Goal: Navigation & Orientation: Find specific page/section

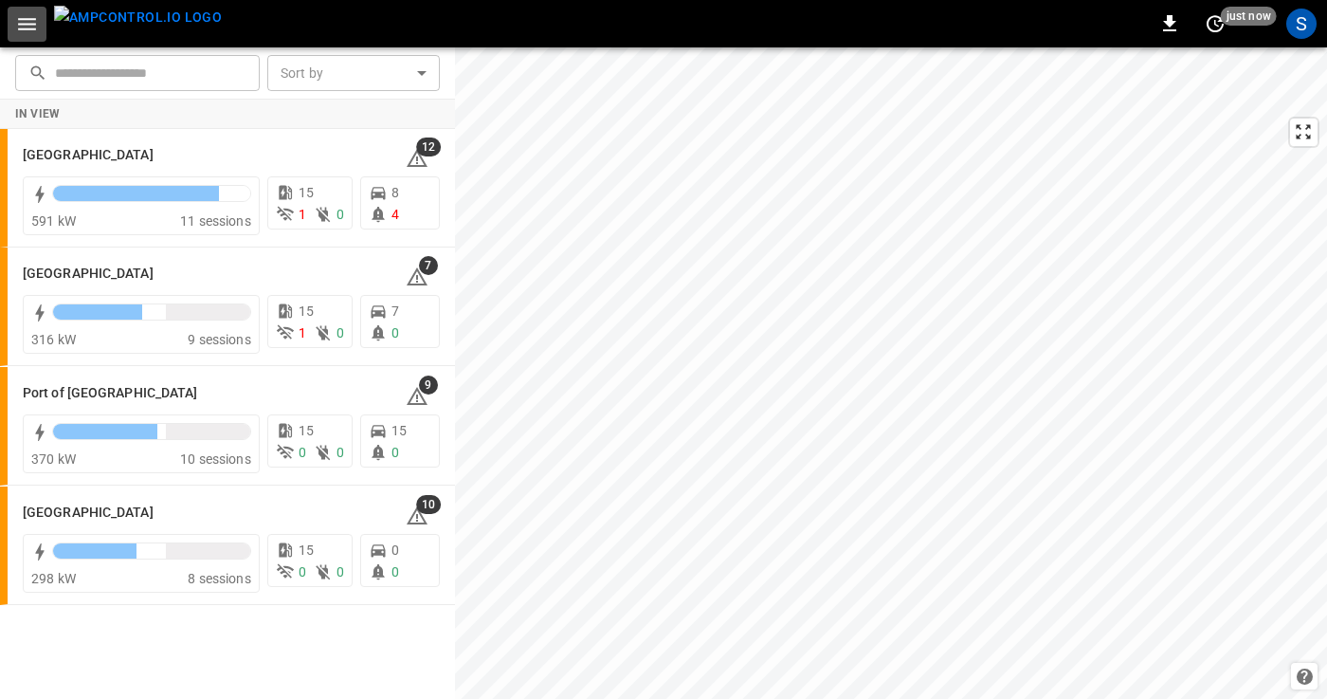
click at [29, 20] on icon "button" at bounding box center [27, 24] width 24 height 24
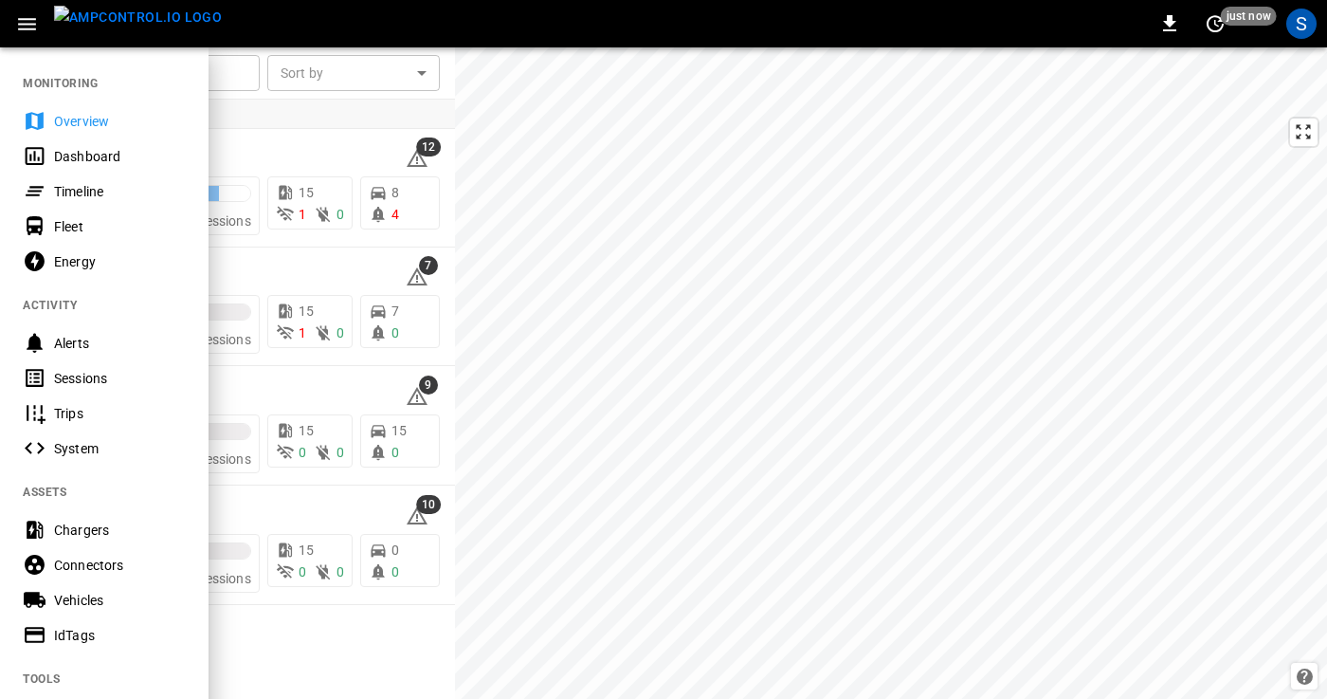
click at [56, 159] on div "Dashboard" at bounding box center [120, 156] width 132 height 19
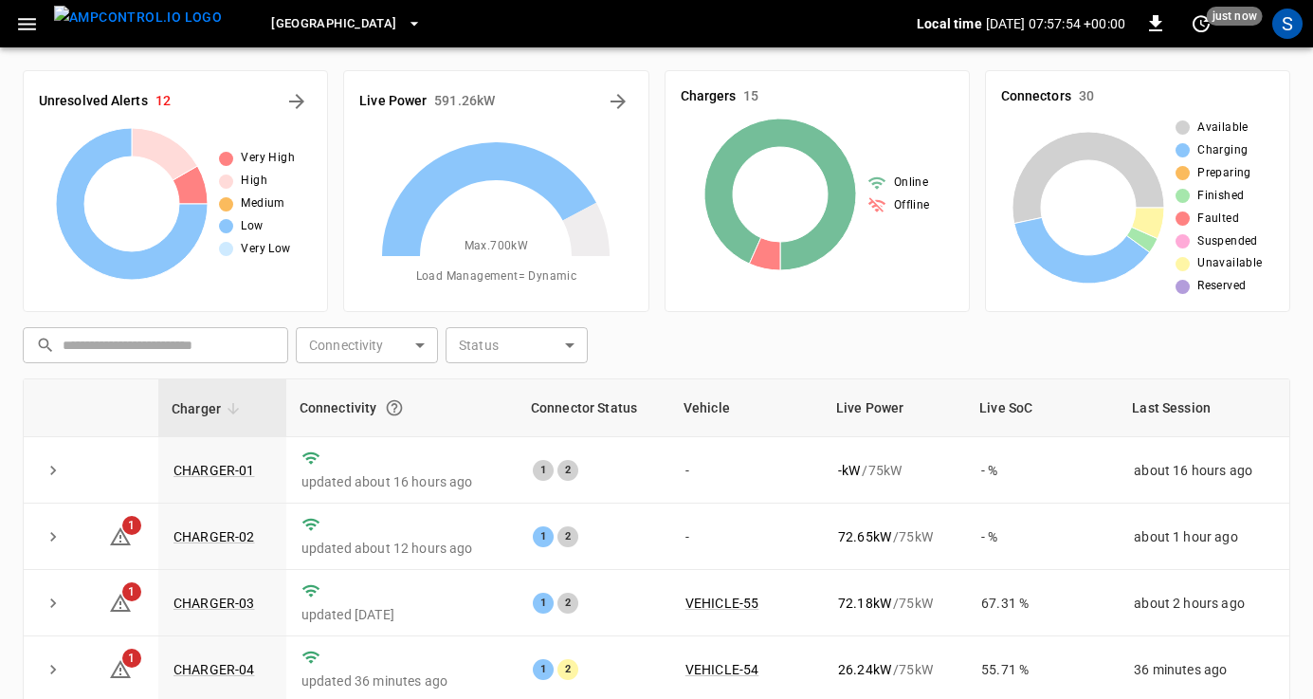
click at [19, 16] on icon "button" at bounding box center [27, 24] width 24 height 24
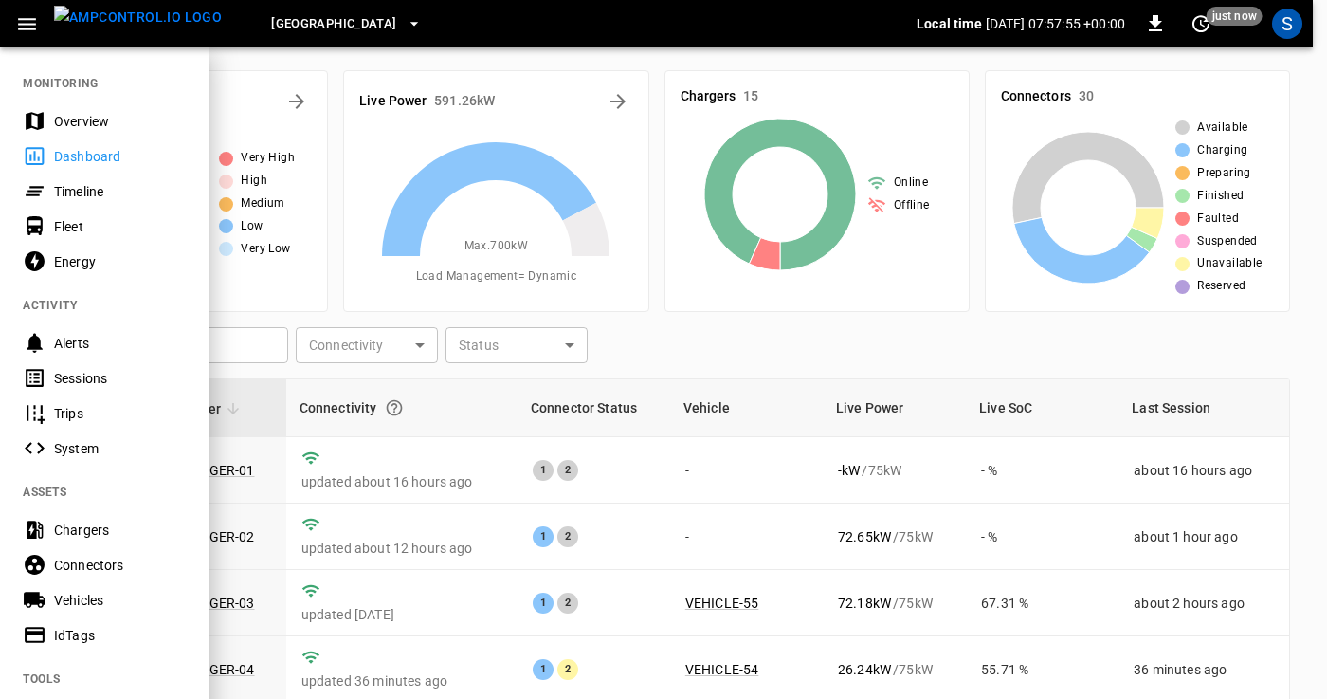
click at [71, 191] on div "Timeline" at bounding box center [120, 191] width 132 height 19
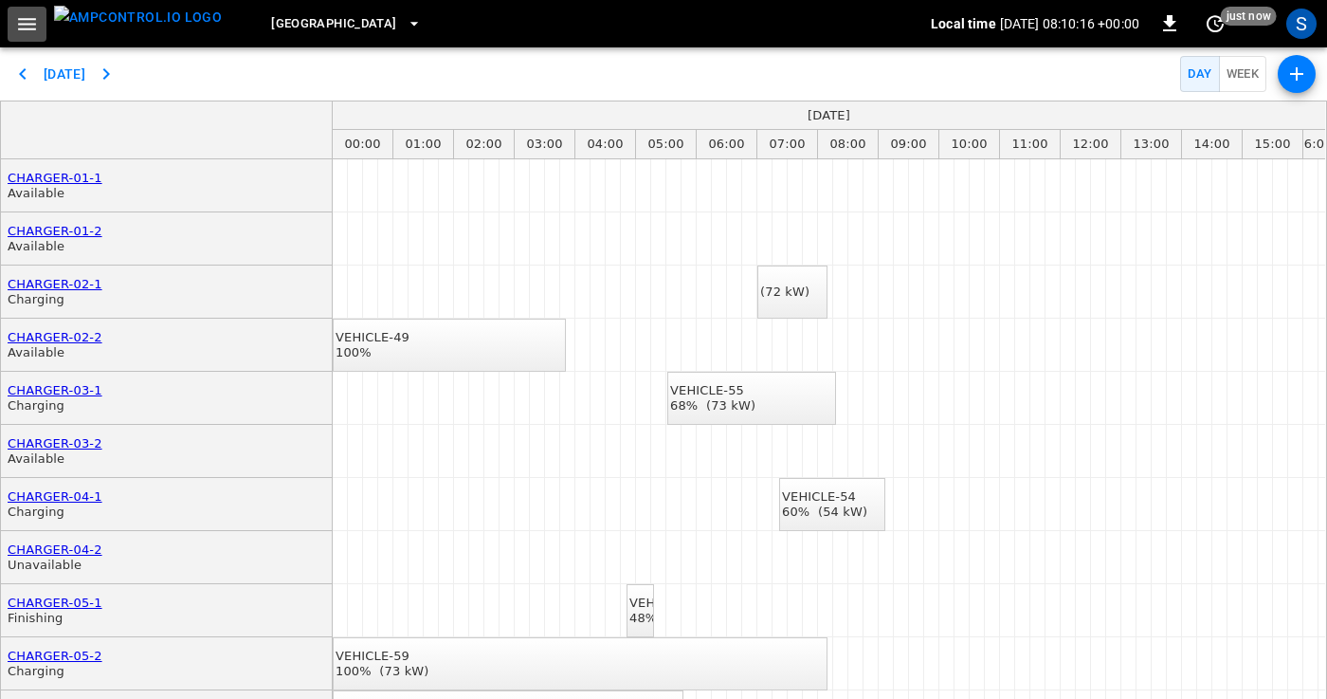
click at [17, 25] on icon "button" at bounding box center [27, 24] width 24 height 24
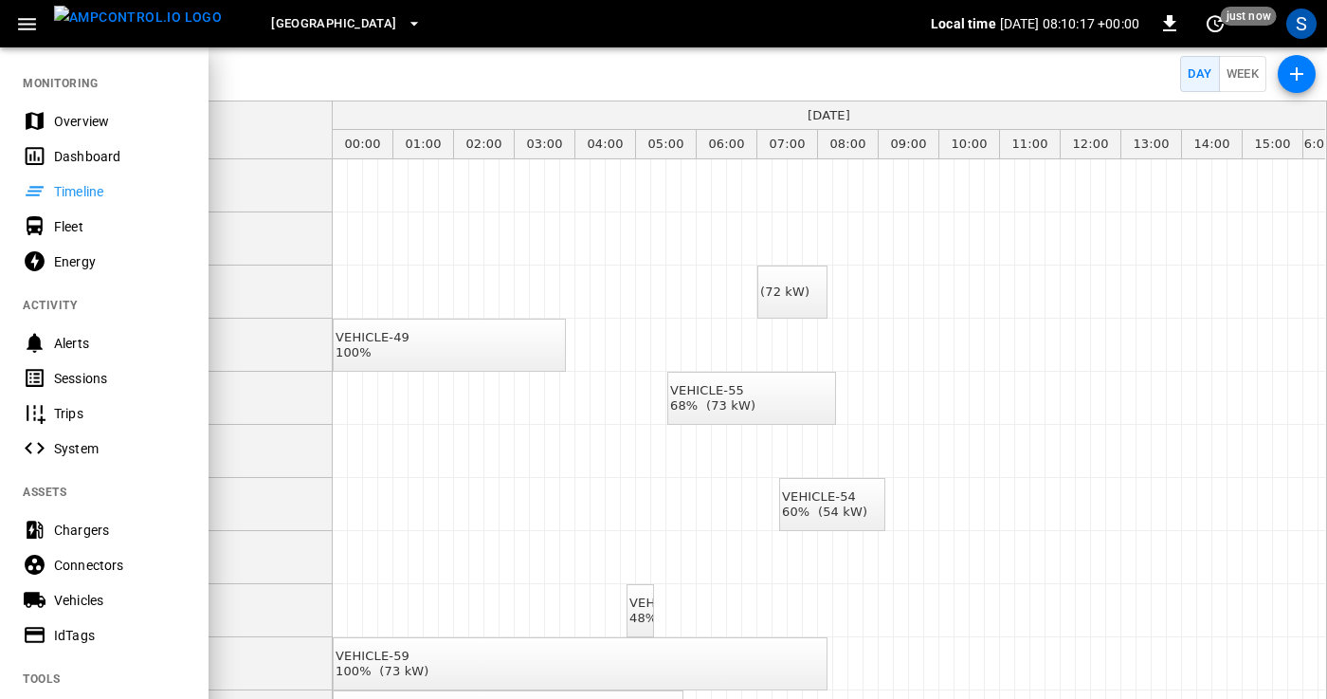
click at [84, 123] on div "Overview" at bounding box center [120, 121] width 132 height 19
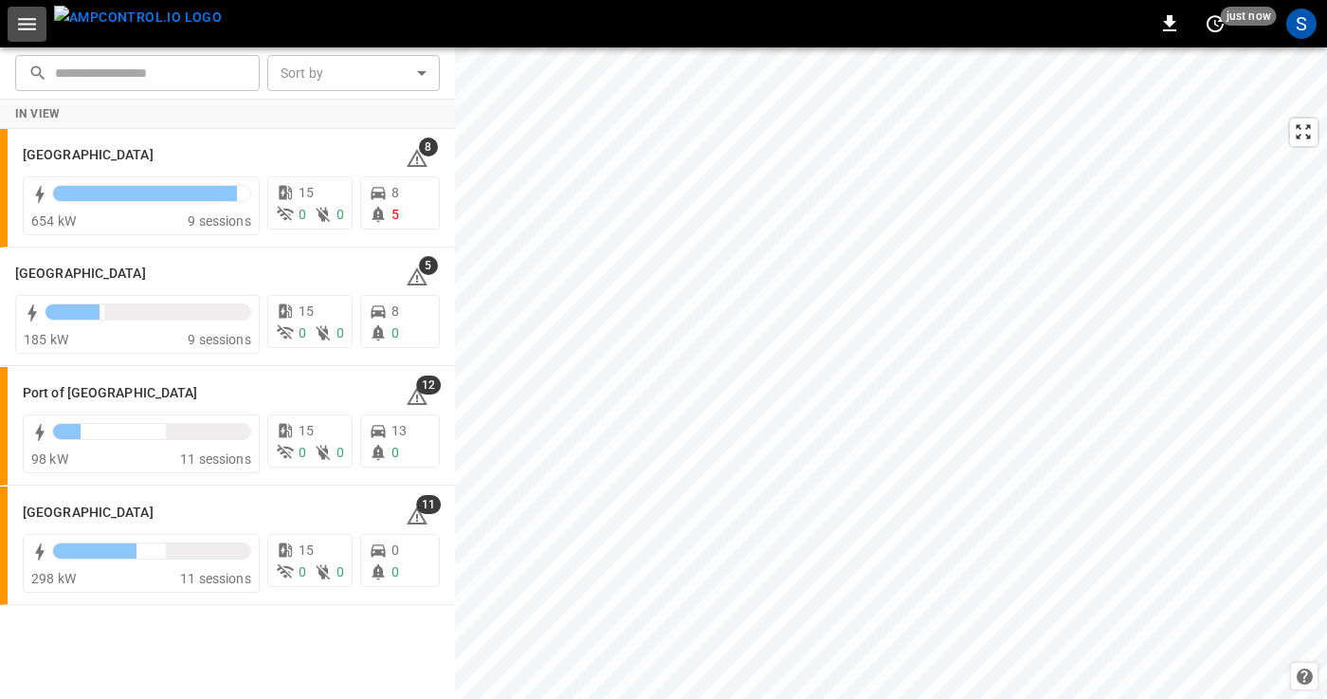
click at [29, 25] on icon "button" at bounding box center [27, 24] width 24 height 24
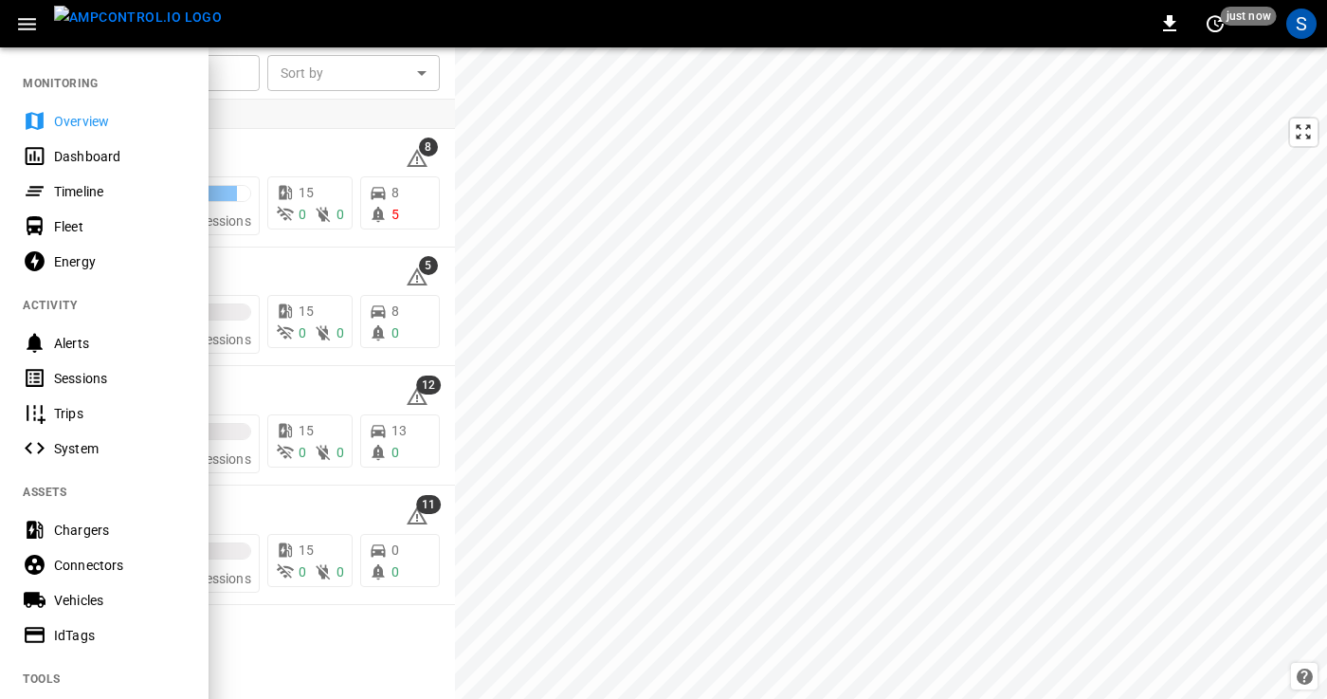
click at [74, 151] on div "Dashboard" at bounding box center [120, 156] width 132 height 19
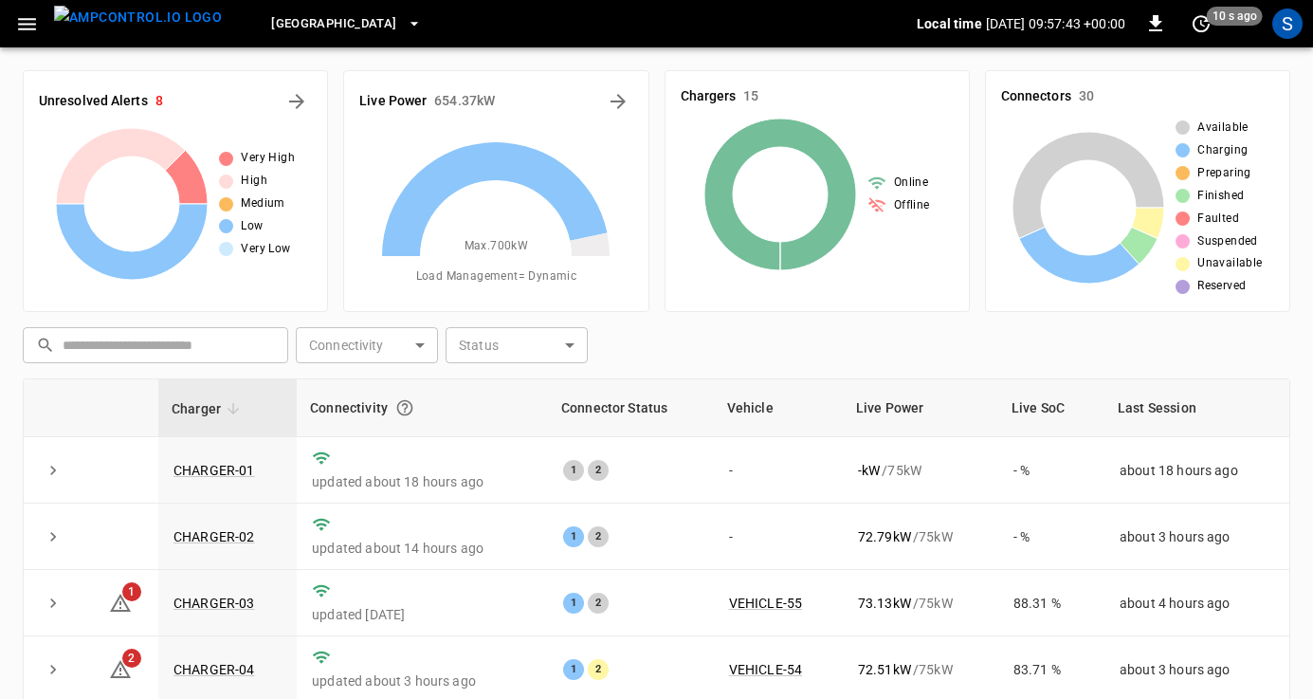
click at [38, 22] on icon "button" at bounding box center [27, 24] width 24 height 24
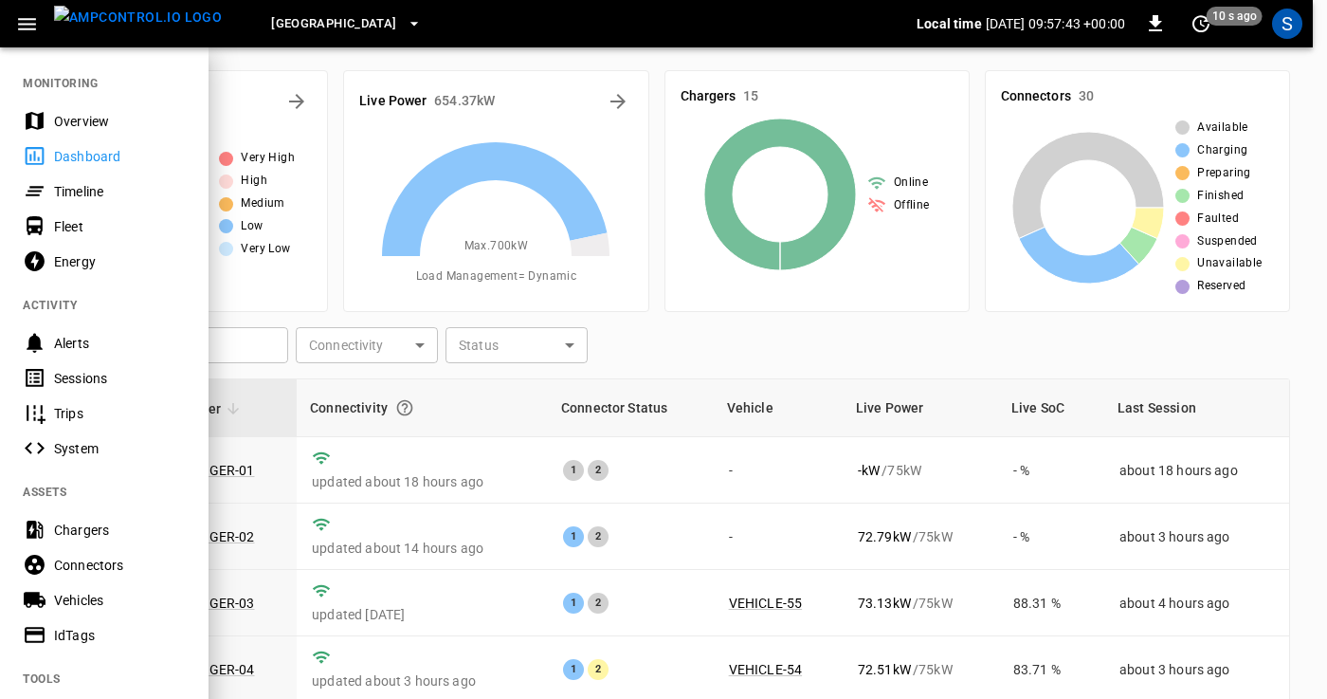
click at [74, 121] on div "Overview" at bounding box center [120, 121] width 132 height 19
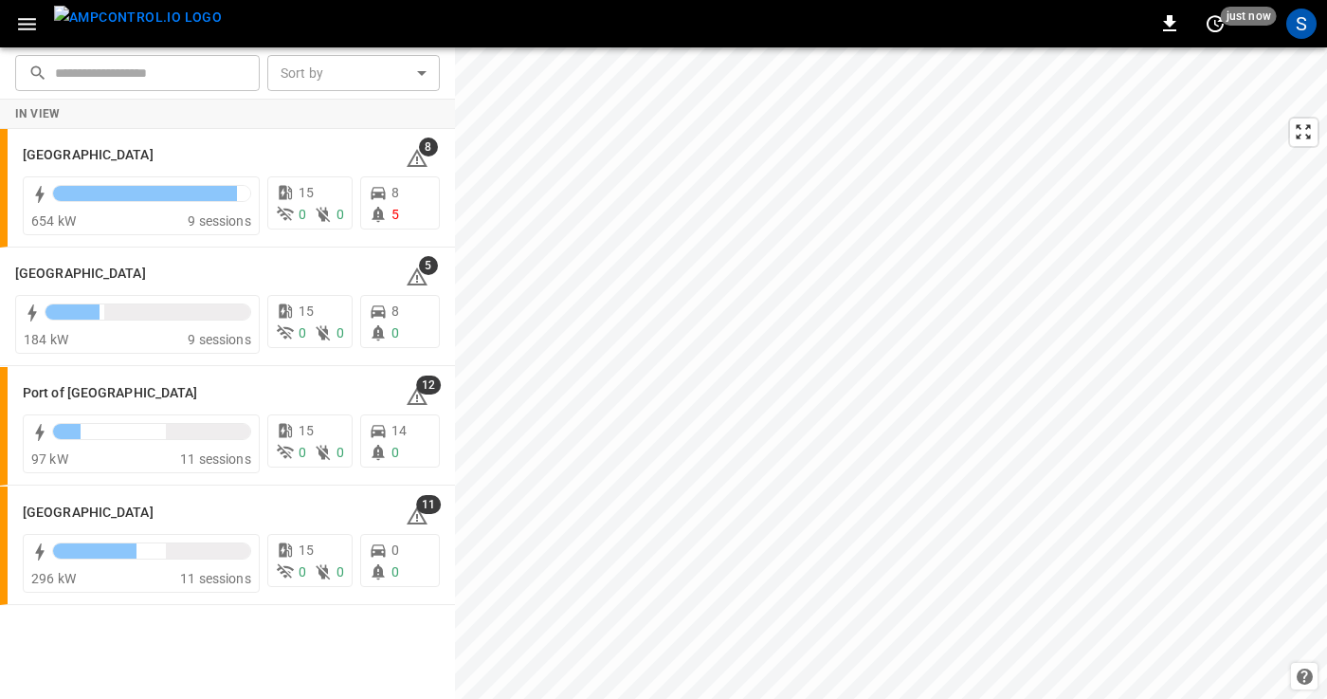
click at [40, 20] on button "button" at bounding box center [27, 24] width 39 height 35
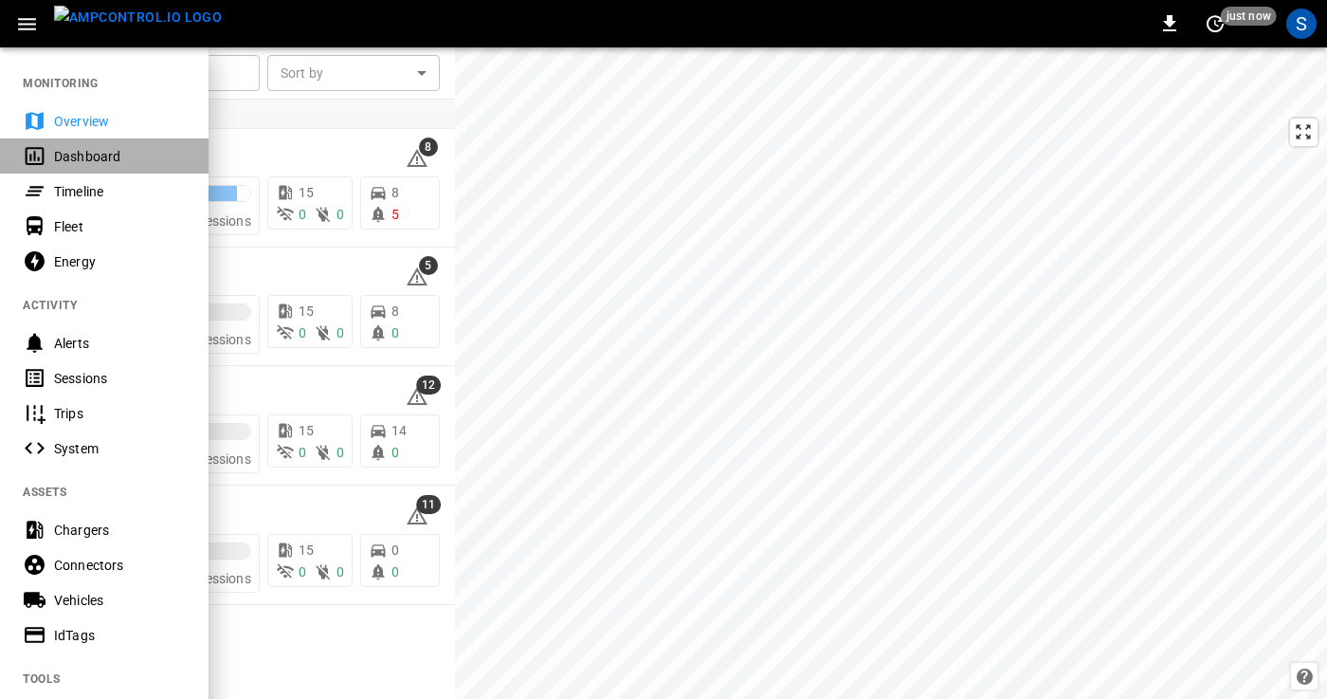
click at [76, 157] on div "Dashboard" at bounding box center [120, 156] width 132 height 19
